Goal: Transaction & Acquisition: Purchase product/service

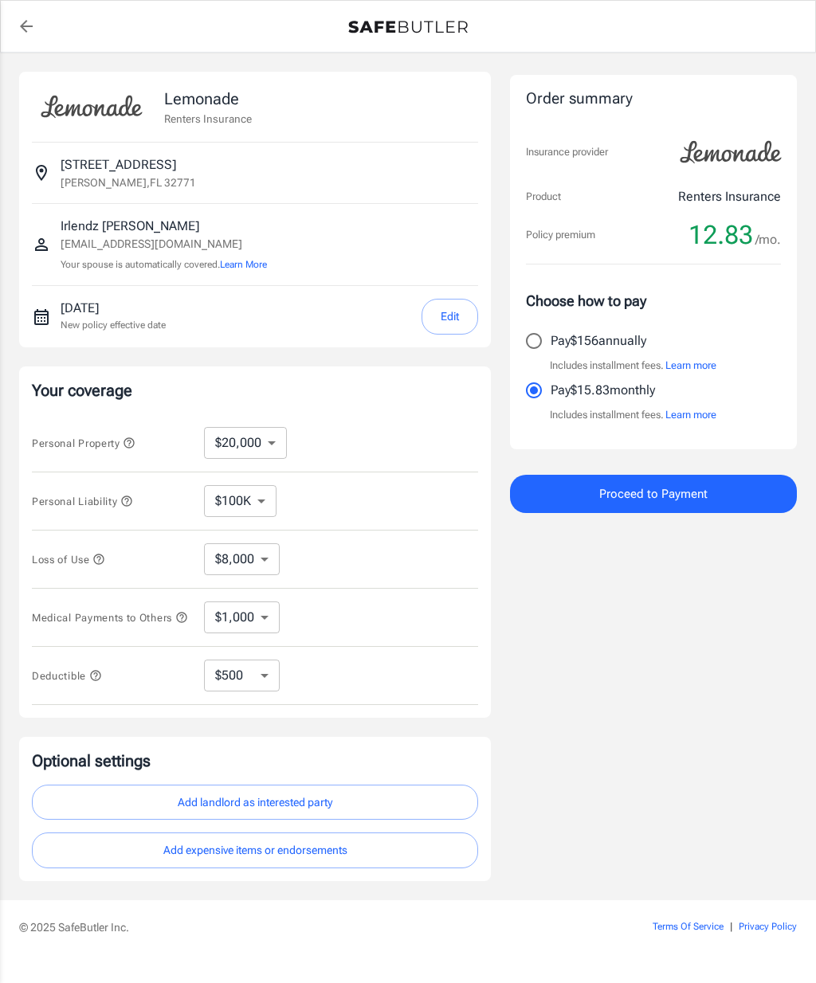
select select "20000"
select select "500"
click at [276, 444] on select "$10,000 $20,000 $30,000 $40,000 $50,000 $100K" at bounding box center [245, 443] width 83 height 32
select select "10000"
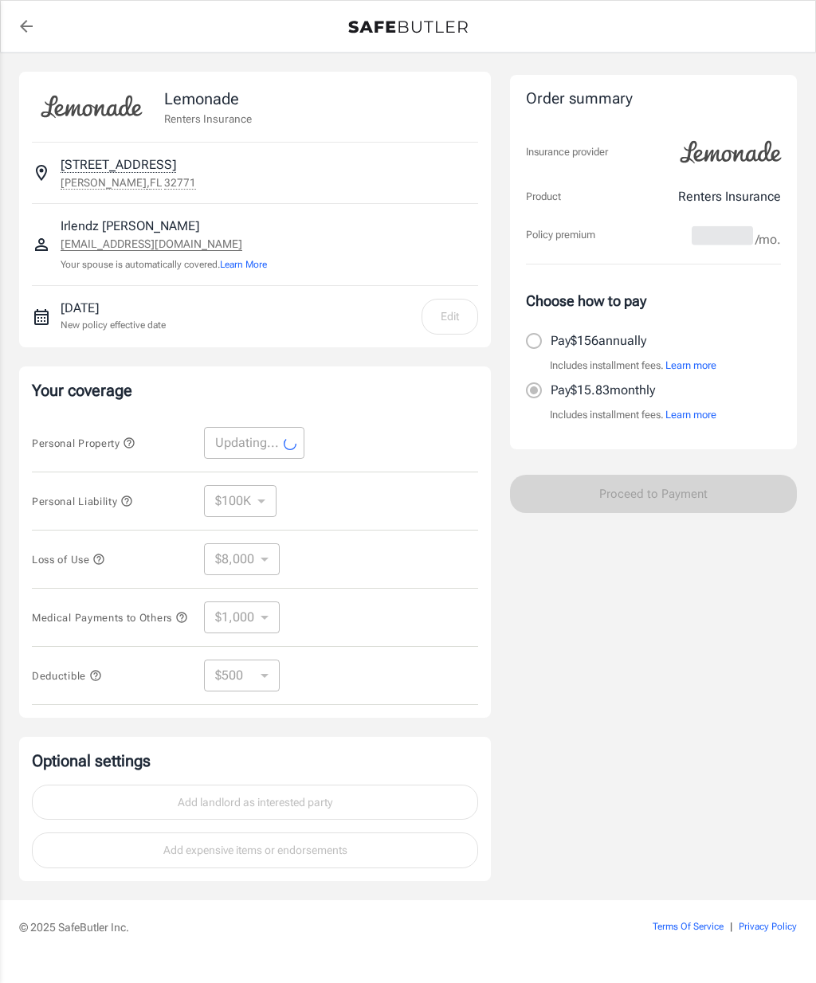
select select "10000"
select select "4000"
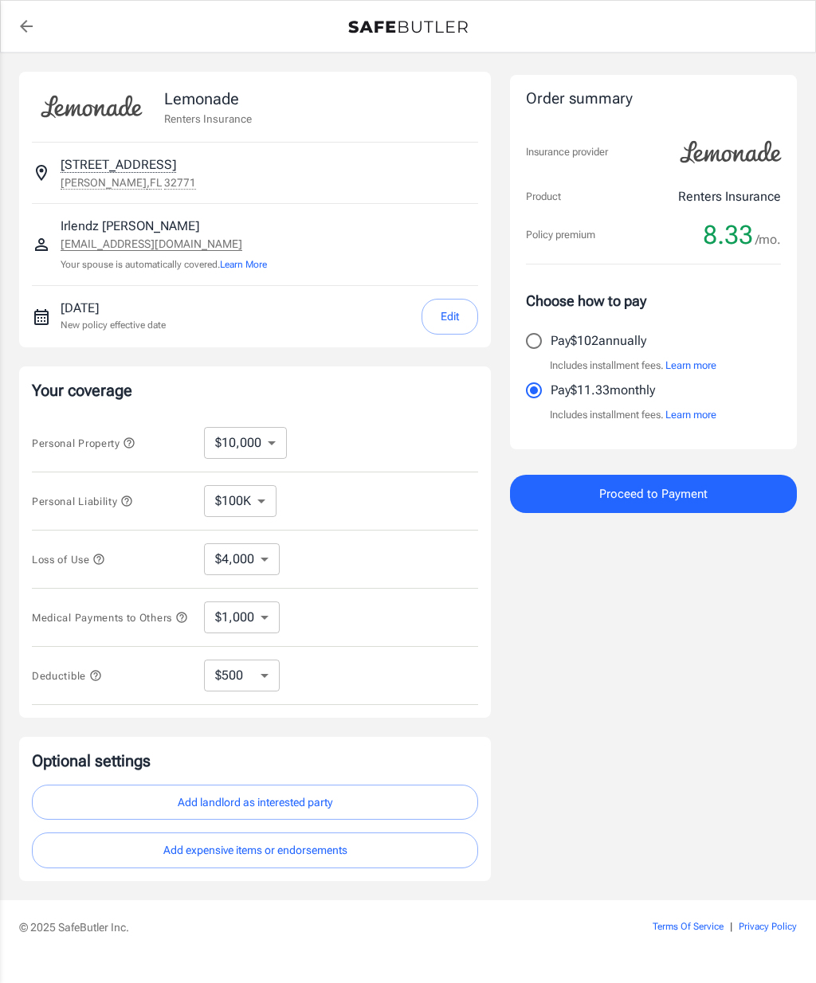
click at [267, 631] on select "$1,000 $2,000 $3,000 $4,000 $5,000" at bounding box center [242, 618] width 76 height 32
select select "4000"
click at [261, 623] on select "$1,000 $2,000 $3,000 $4,000 $5,000" at bounding box center [242, 618] width 76 height 32
select select "1000"
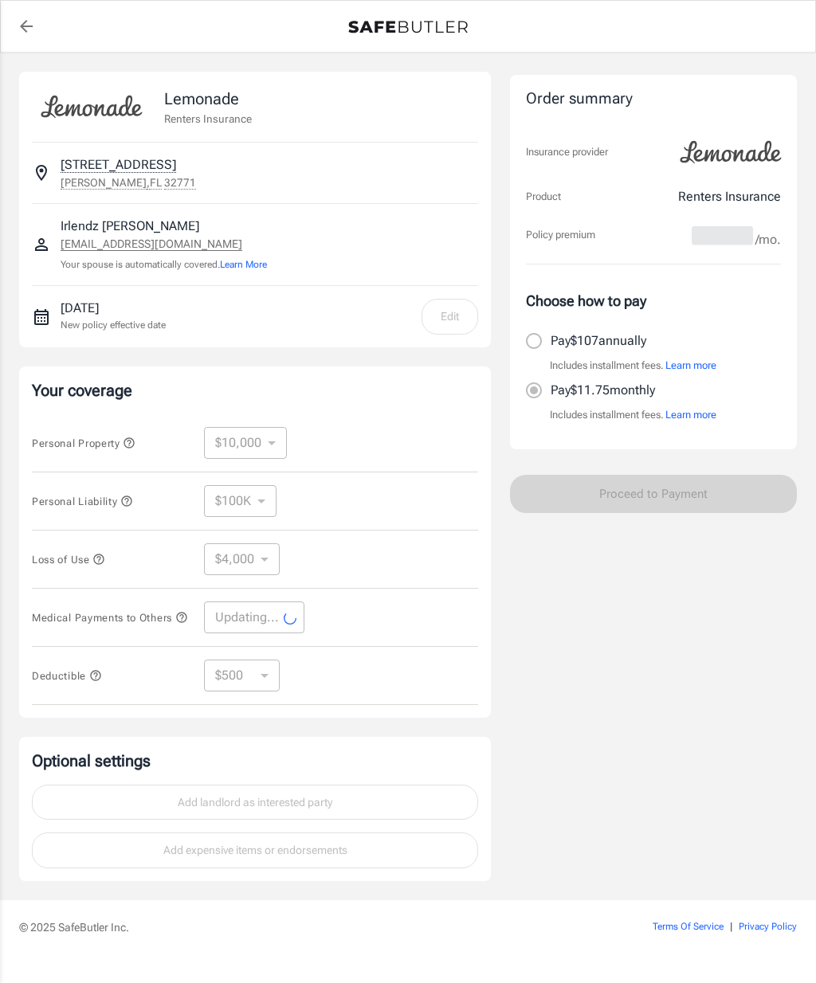
select select "1000"
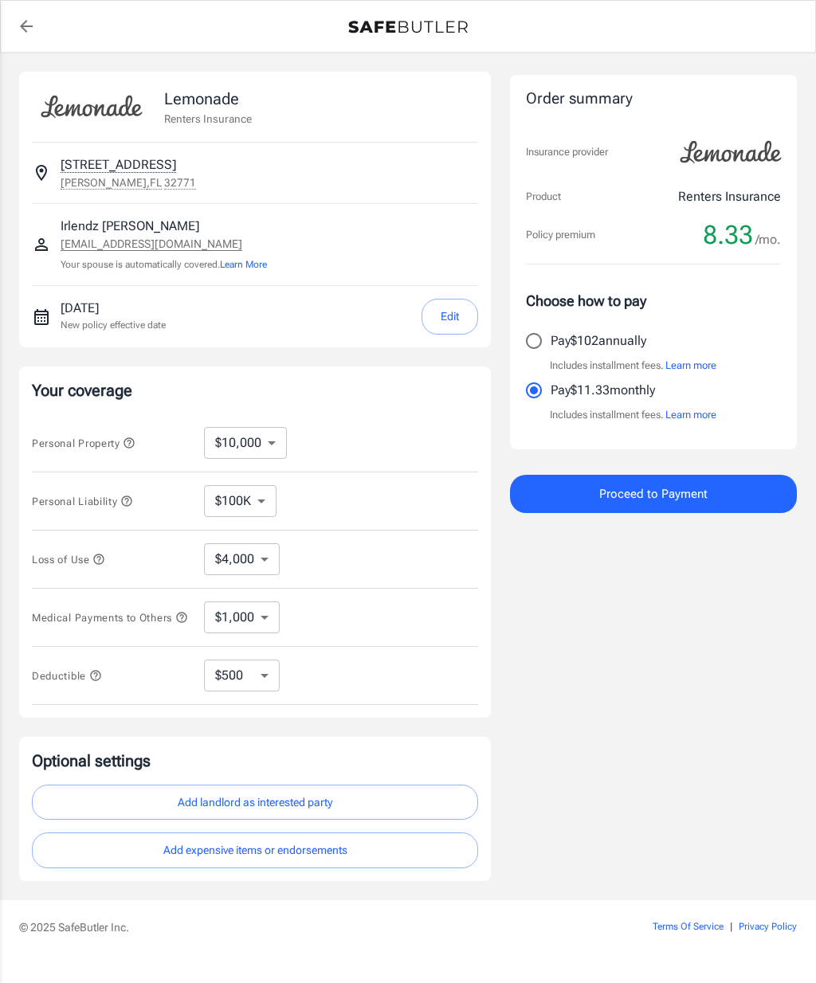
click at [249, 676] on select "$250 $500 $1,000" at bounding box center [242, 676] width 76 height 32
select select "250"
click at [244, 681] on select "$250 $500 $1,000" at bounding box center [242, 676] width 76 height 32
select select "1000"
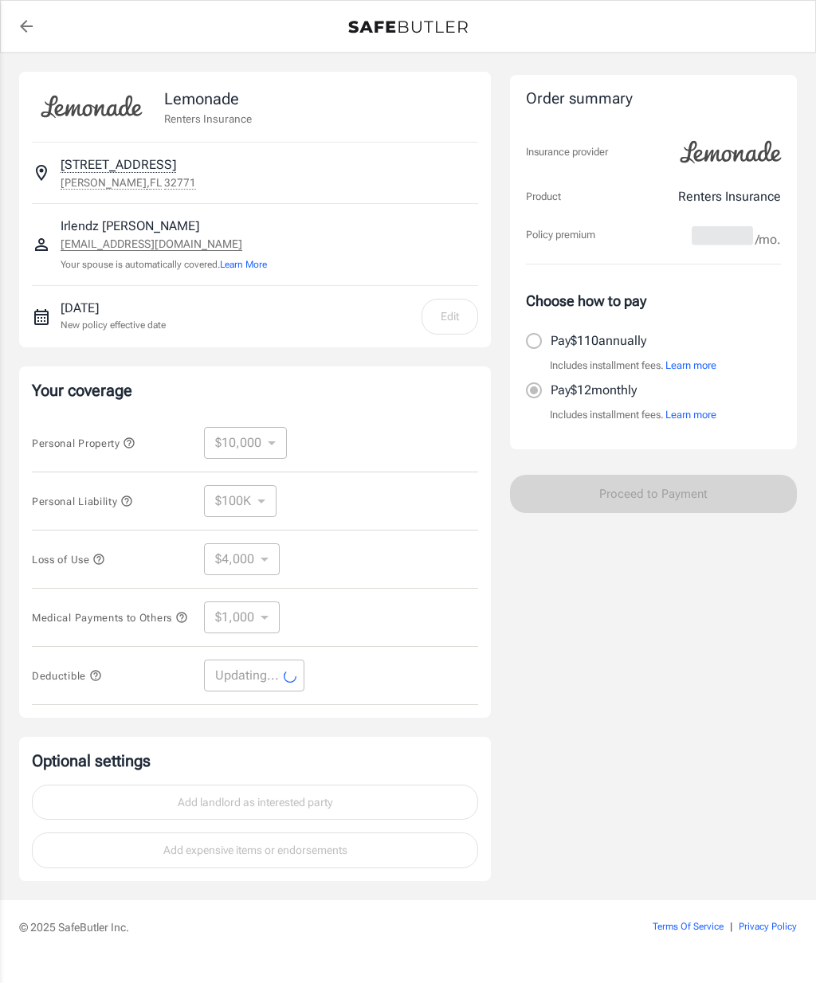
select select "1000"
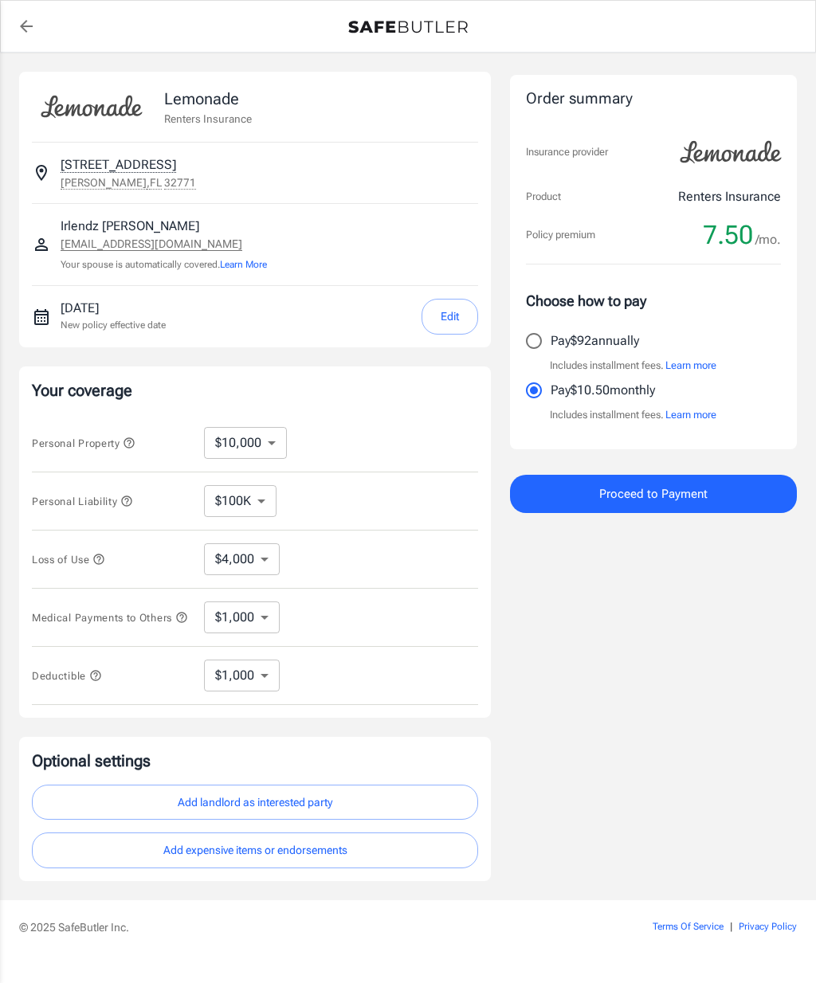
click at [253, 507] on select "$100K $200K $300K $400K $500K" at bounding box center [240, 501] width 72 height 32
click at [449, 319] on button "Edit" at bounding box center [449, 317] width 57 height 36
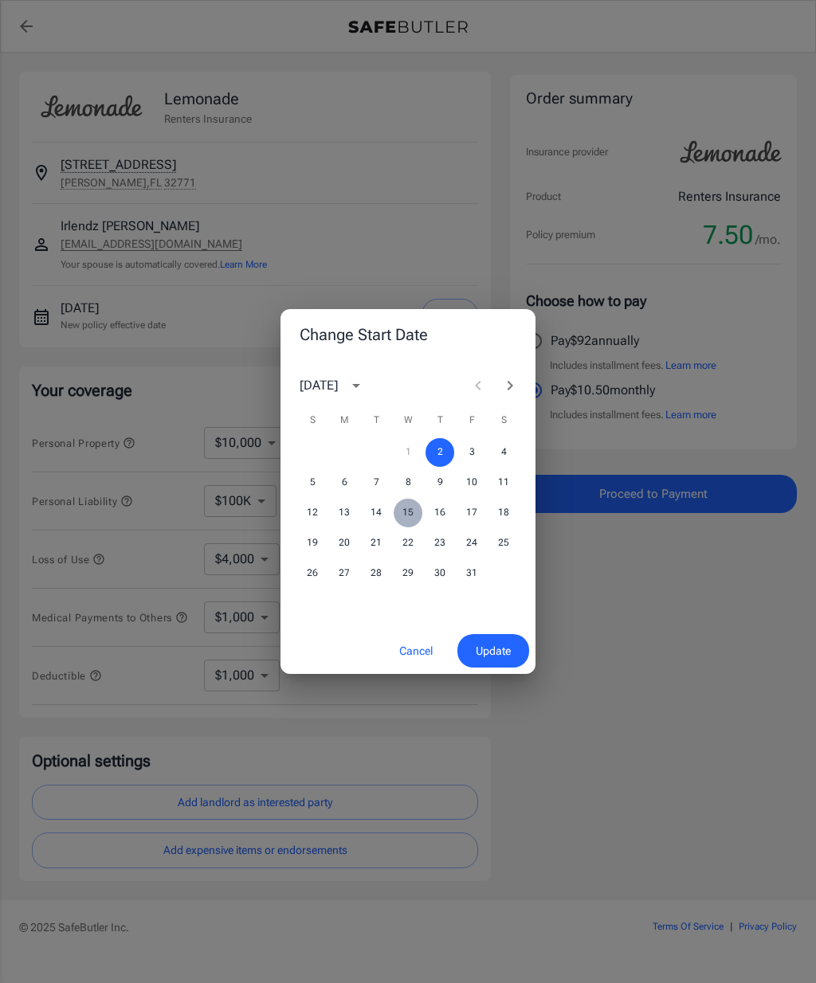
click at [402, 517] on button "15" at bounding box center [408, 513] width 29 height 29
click at [484, 650] on span "Update" at bounding box center [493, 651] width 35 height 20
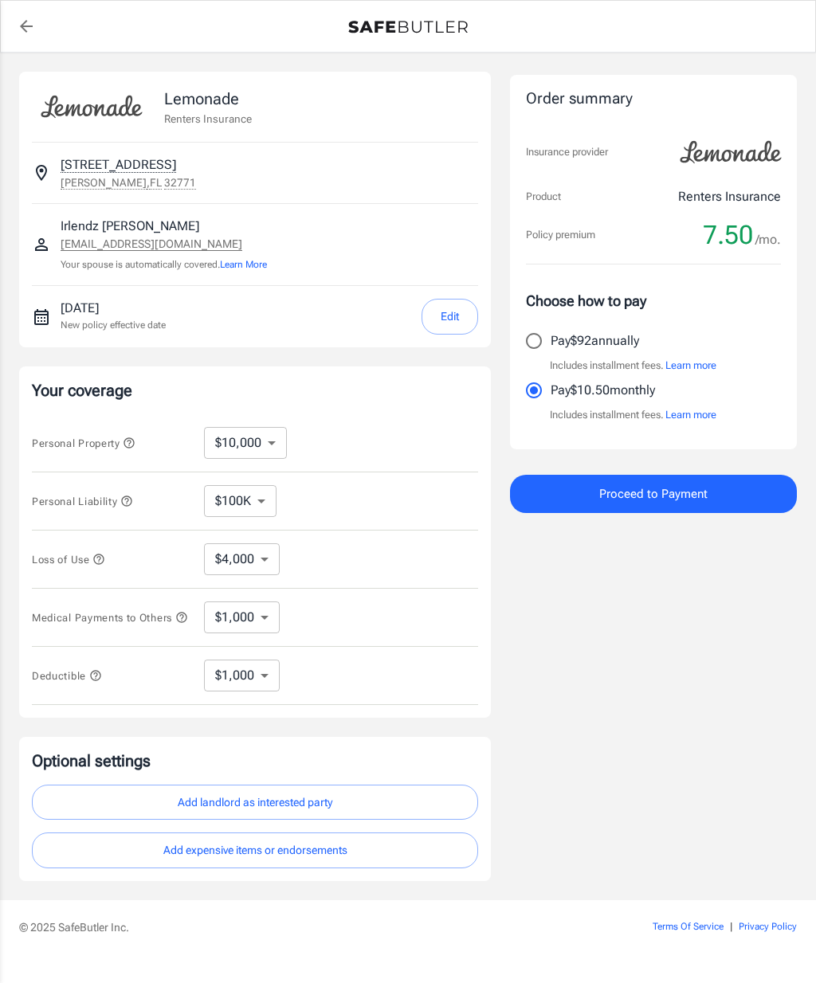
click at [532, 334] on input "Pay $92 annually" at bounding box center [533, 340] width 33 height 33
radio input "true"
click at [534, 397] on input "Pay $10.50 monthly" at bounding box center [533, 390] width 33 height 33
radio input "true"
click at [641, 488] on span "Proceed to Payment" at bounding box center [653, 494] width 108 height 21
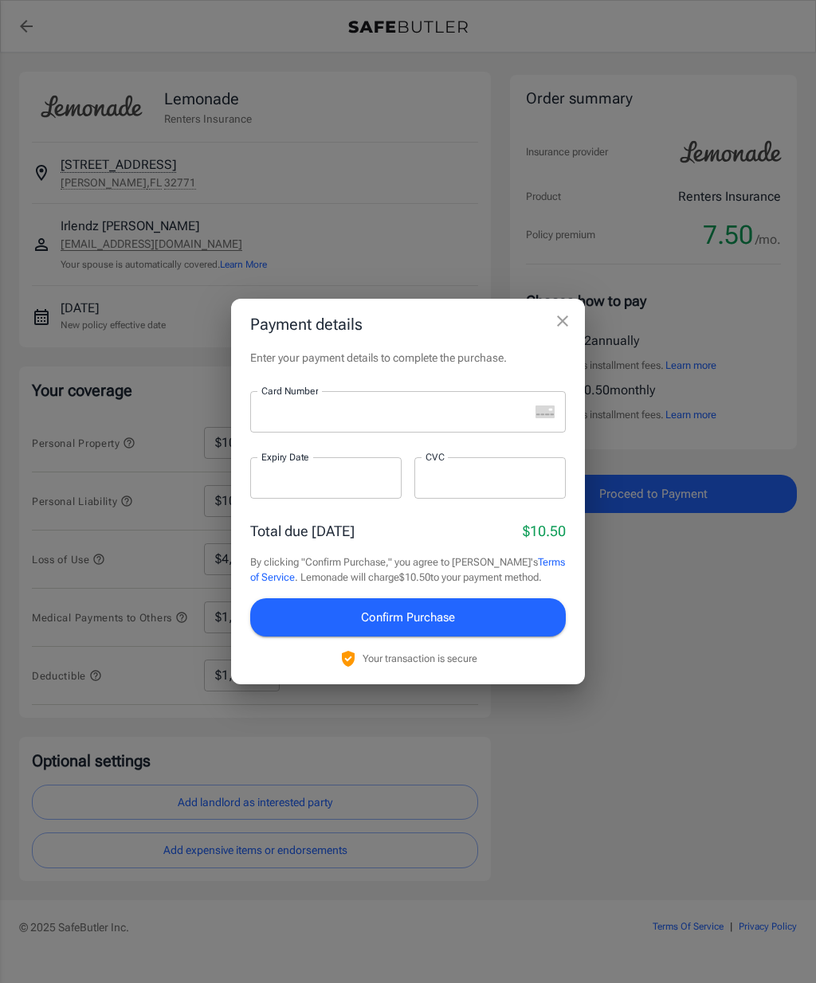
click at [567, 321] on icon "close" at bounding box center [562, 321] width 19 height 19
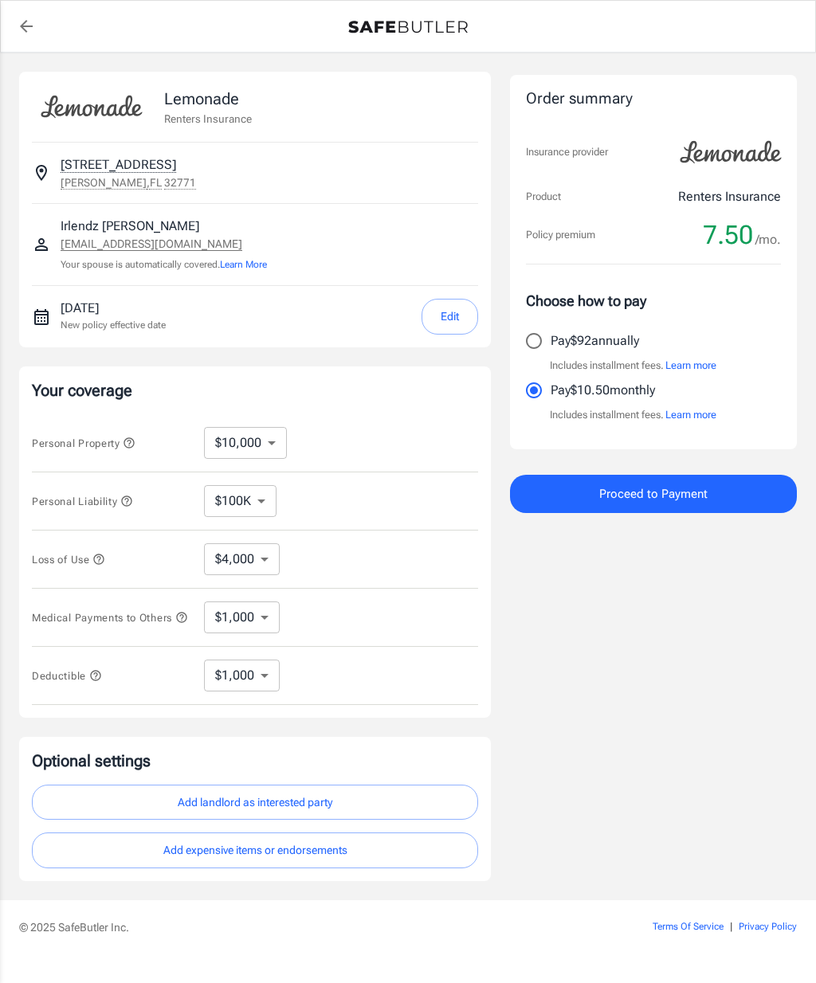
click at [460, 322] on button "Edit" at bounding box center [449, 317] width 57 height 36
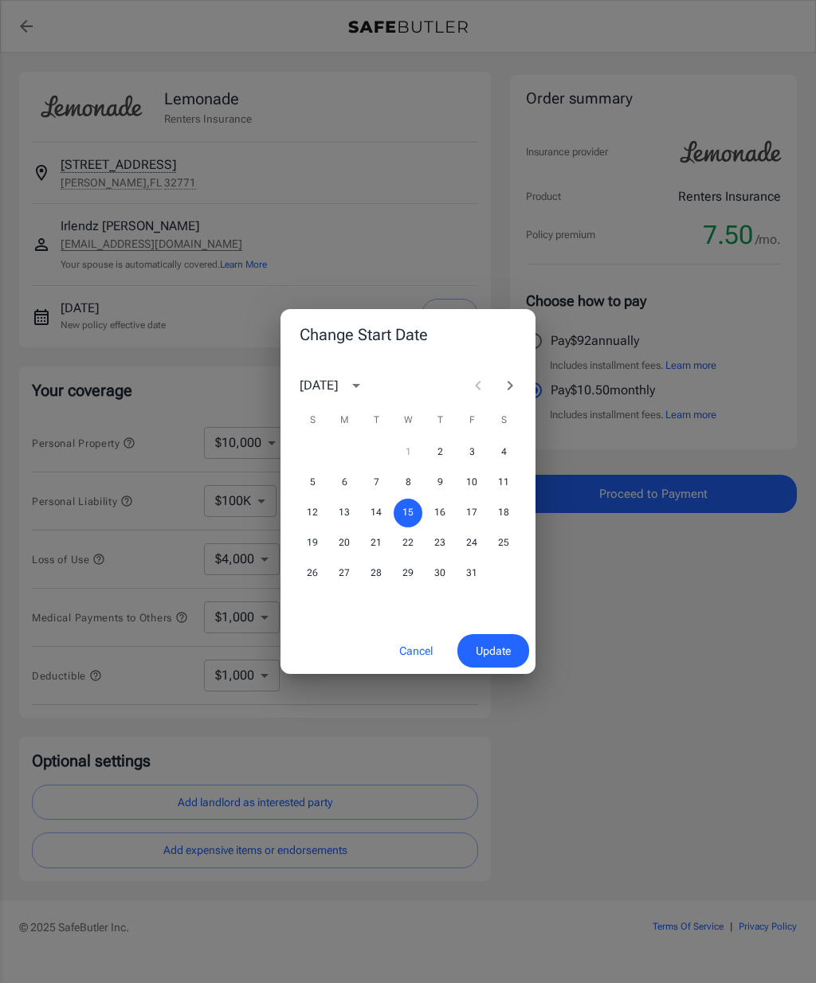
click at [716, 562] on div "Change Start Date [DATE] S M T W T F S 1 2 3 4 5 6 7 8 9 10 11 12 13 14 15 16 1…" at bounding box center [408, 491] width 816 height 983
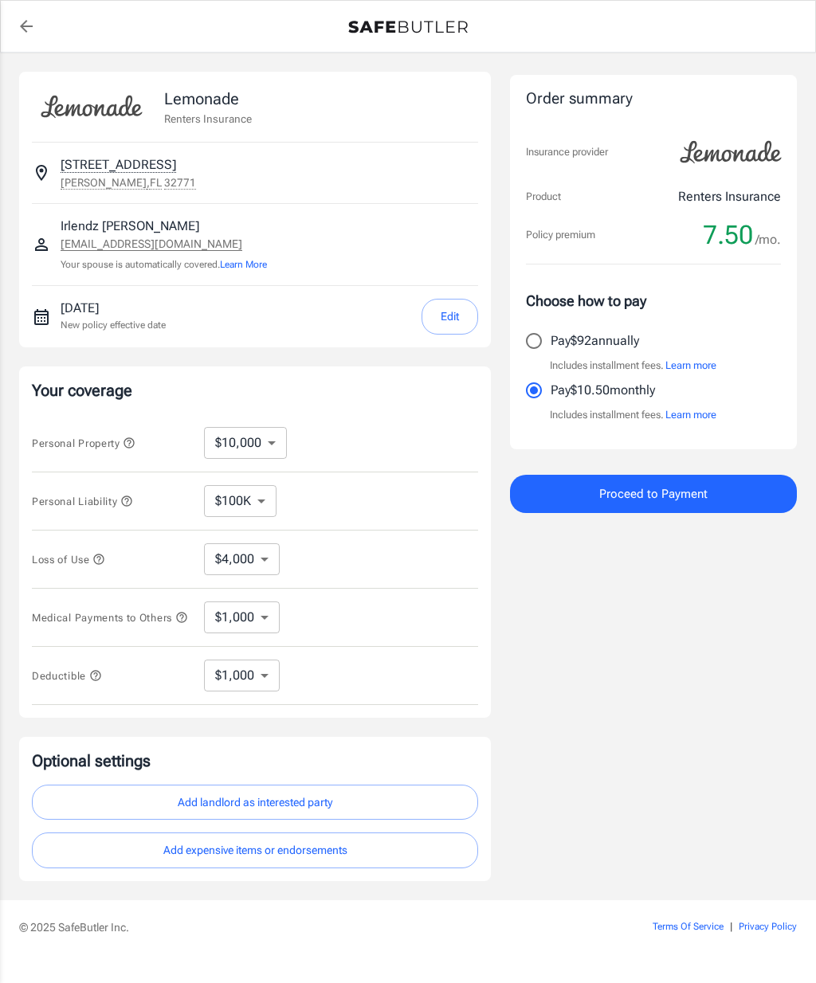
click at [268, 572] on select "$4,000" at bounding box center [242, 559] width 76 height 32
click at [267, 607] on select "$1,000 $2,000 $3,000 $4,000 $5,000" at bounding box center [242, 618] width 76 height 32
select select "5000"
click at [261, 622] on select "$1,000 $2,000 $3,000 $4,000 $5,000" at bounding box center [242, 618] width 76 height 32
select select "1000"
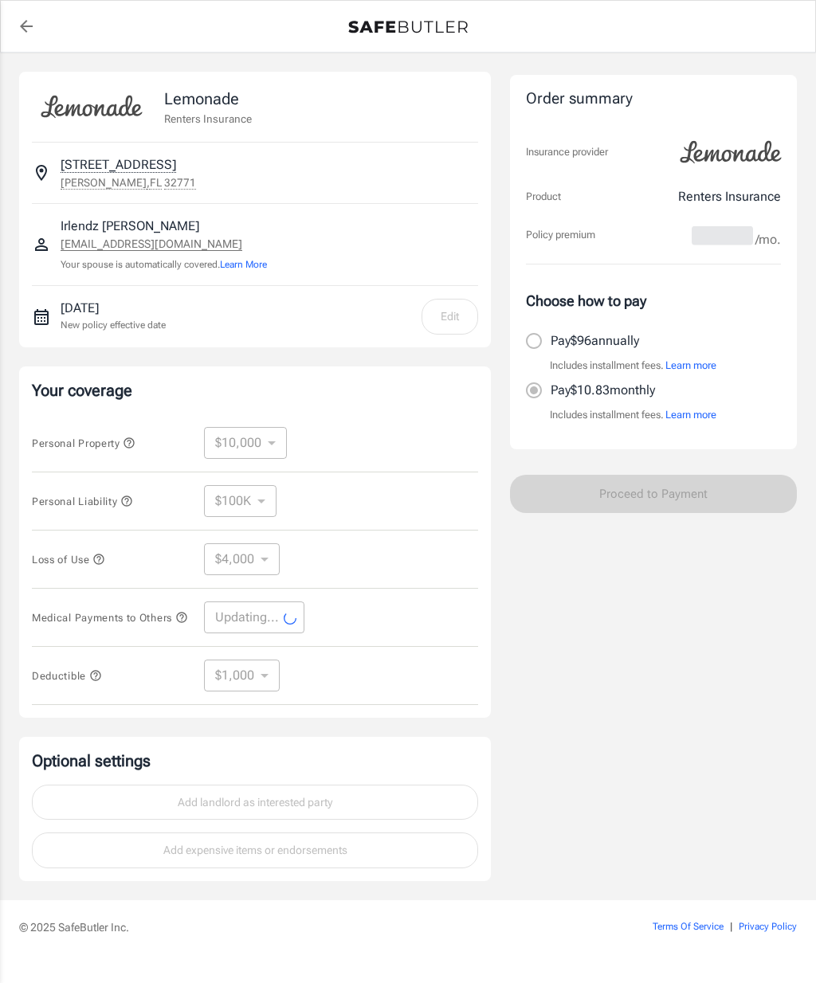
select select "1000"
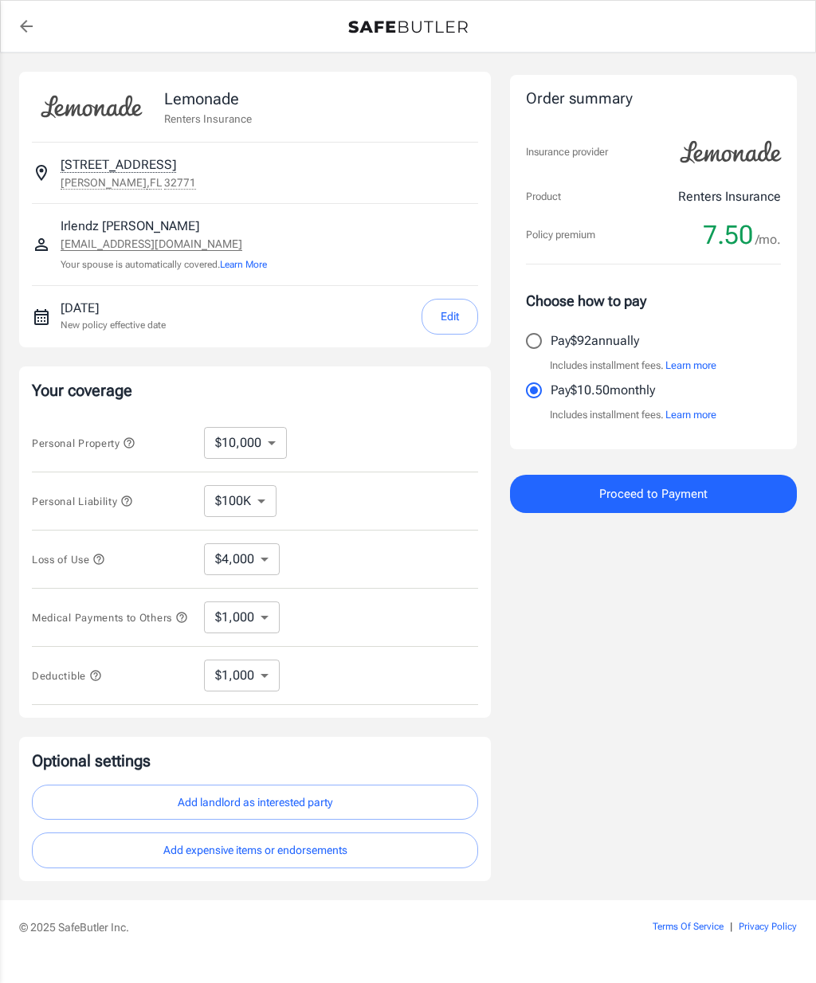
click at [257, 554] on select "$4,000" at bounding box center [242, 559] width 76 height 32
click at [260, 688] on select "$250 $500 $1,000" at bounding box center [242, 676] width 76 height 32
click at [263, 441] on select "$10,000 $20,000 $30,000 $40,000 $50,000 $100K" at bounding box center [245, 443] width 83 height 32
click at [448, 315] on button "Edit" at bounding box center [449, 317] width 57 height 36
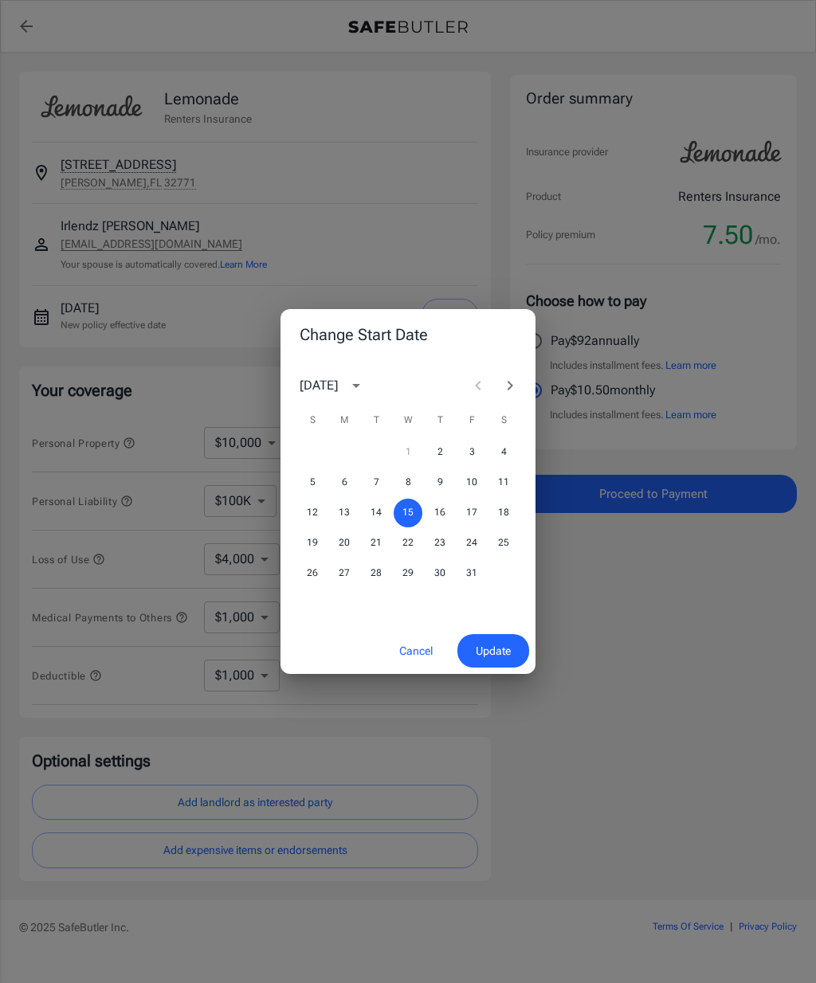
click at [412, 453] on div "1 2 3 4" at bounding box center [407, 452] width 255 height 29
click at [438, 453] on button "2" at bounding box center [439, 452] width 29 height 29
click at [494, 656] on span "Update" at bounding box center [493, 651] width 35 height 20
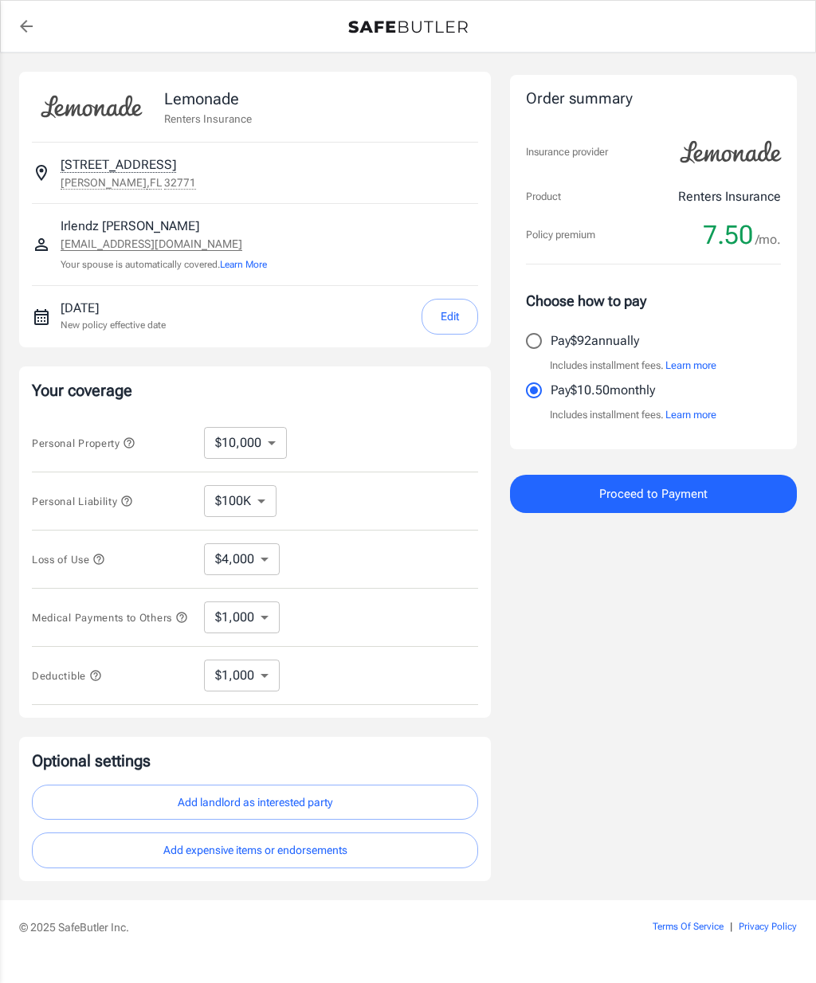
click at [591, 343] on p "Pay $92 annually" at bounding box center [595, 340] width 88 height 19
click at [551, 343] on input "Pay $92 annually" at bounding box center [533, 340] width 33 height 33
radio input "true"
click at [645, 500] on span "Proceed to Payment" at bounding box center [653, 494] width 108 height 21
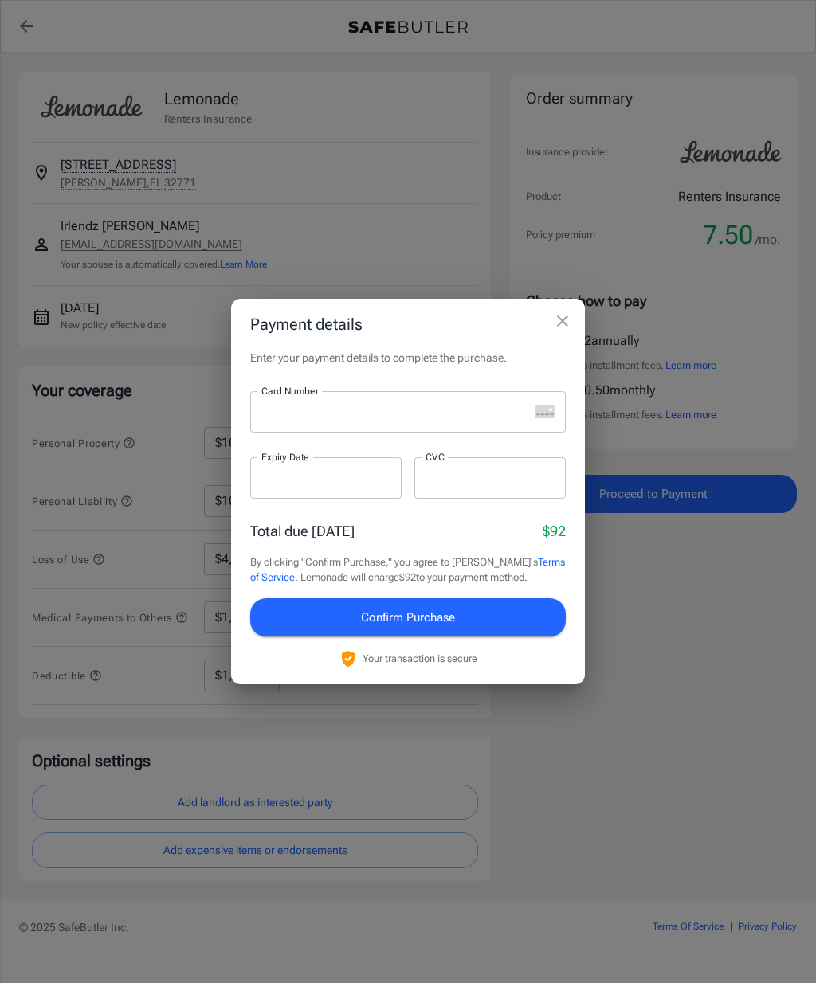
click at [558, 331] on icon "close" at bounding box center [562, 321] width 19 height 19
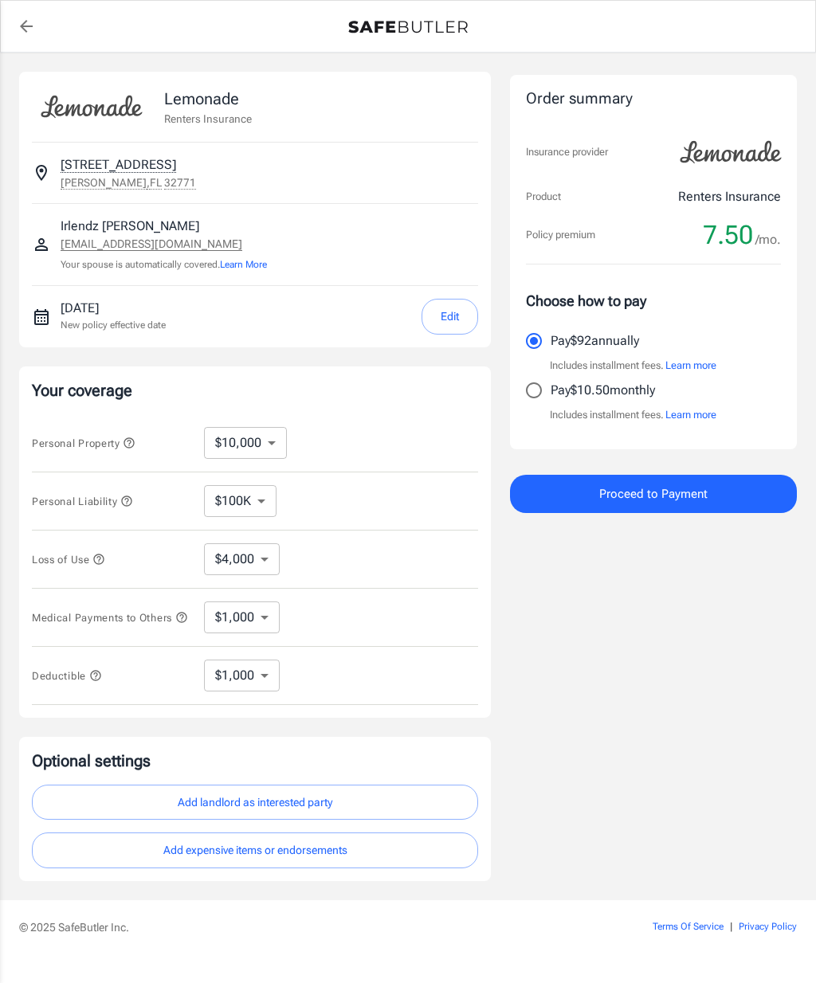
click at [383, 814] on button "Add landlord as interested party" at bounding box center [255, 803] width 446 height 36
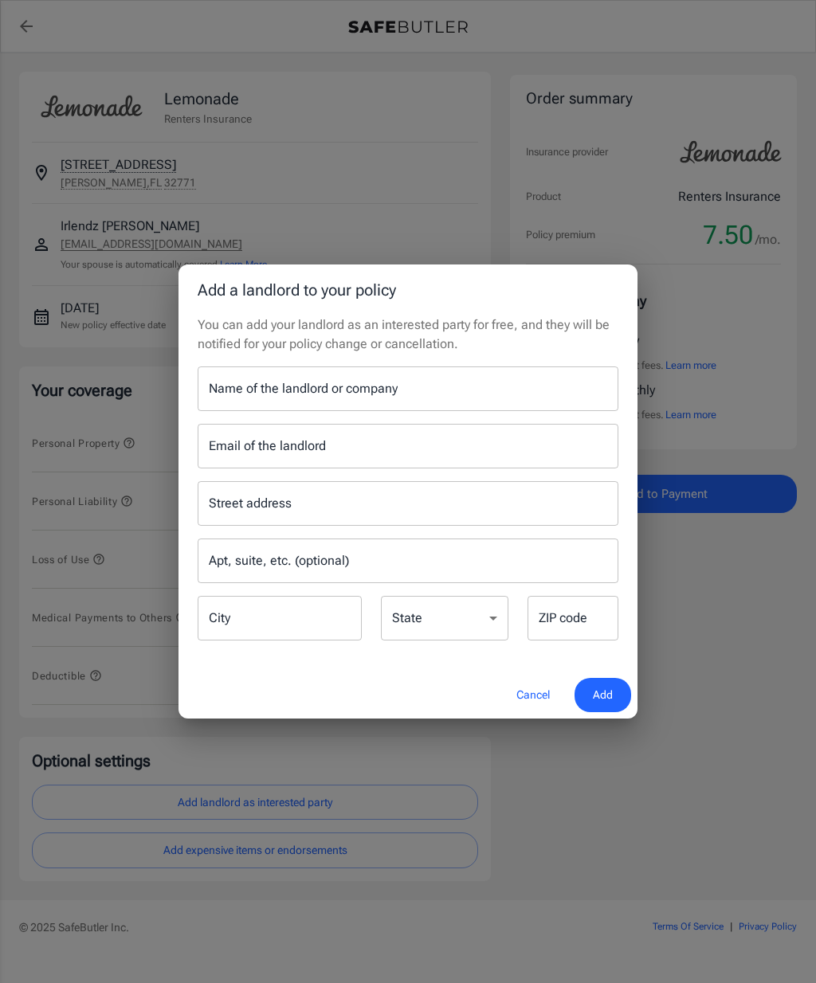
click at [552, 695] on button "Cancel" at bounding box center [533, 695] width 70 height 34
